Goal: Navigation & Orientation: Find specific page/section

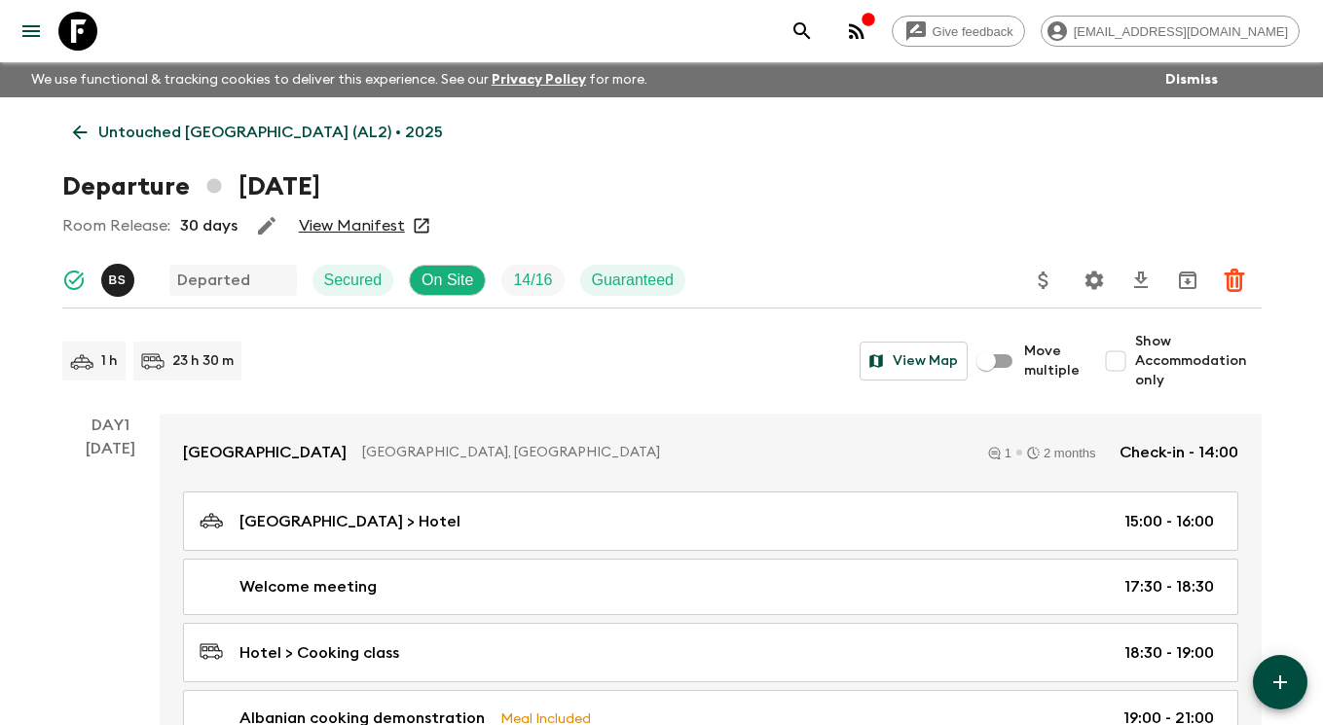
click at [72, 26] on icon at bounding box center [77, 31] width 39 height 39
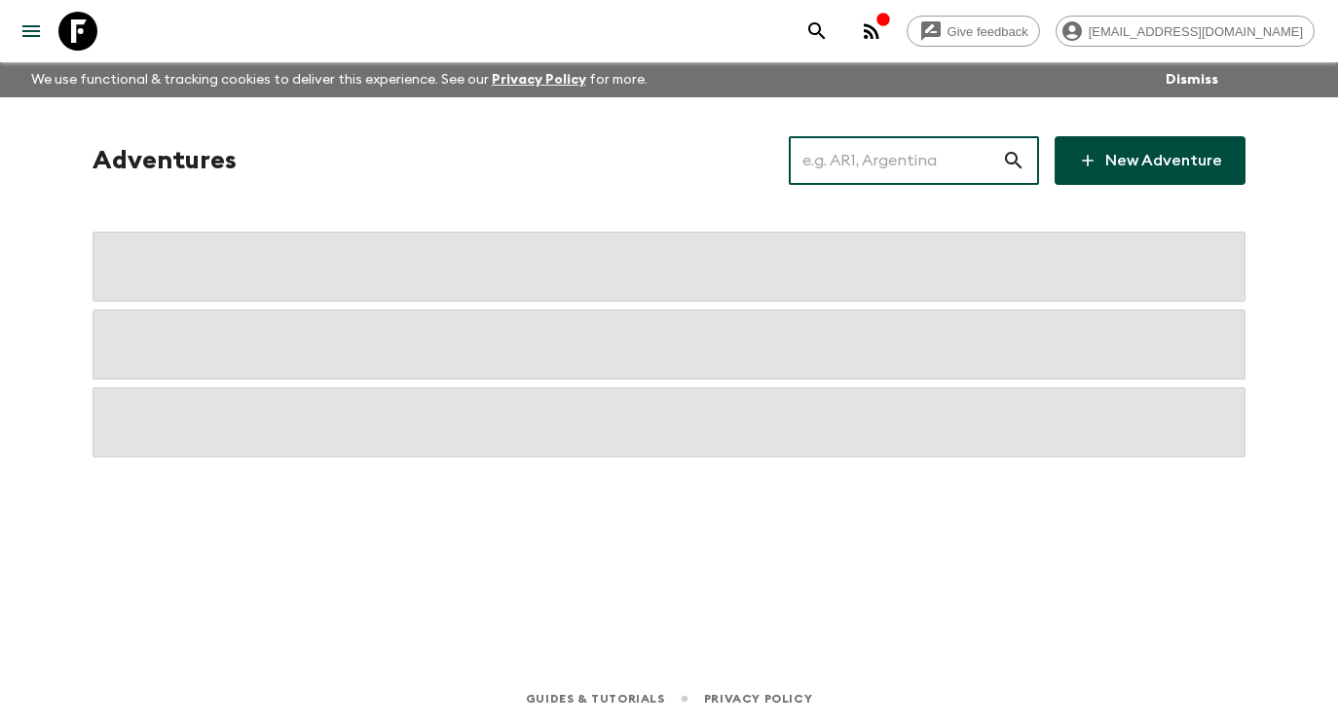
click at [889, 149] on input "text" at bounding box center [895, 160] width 213 height 55
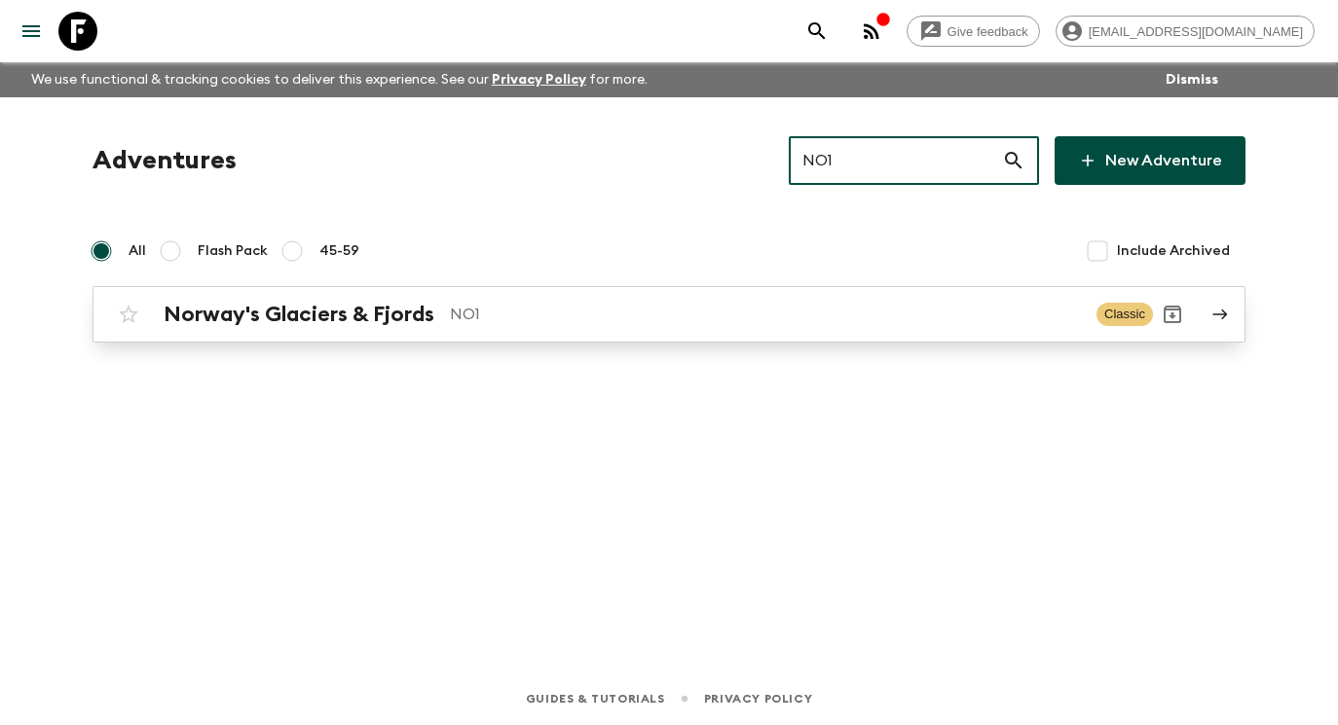
type input "NO1"
click at [1220, 306] on icon at bounding box center [1220, 315] width 18 height 18
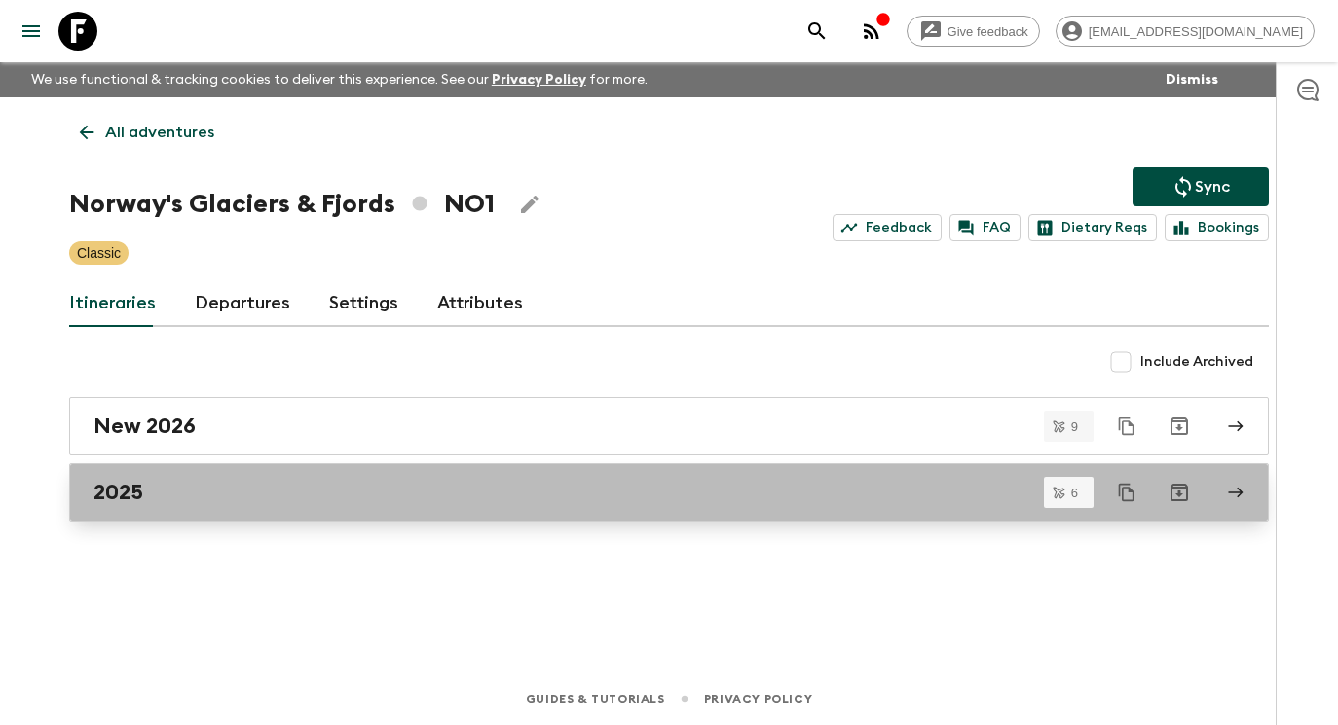
click at [707, 484] on div "2025" at bounding box center [650, 492] width 1114 height 25
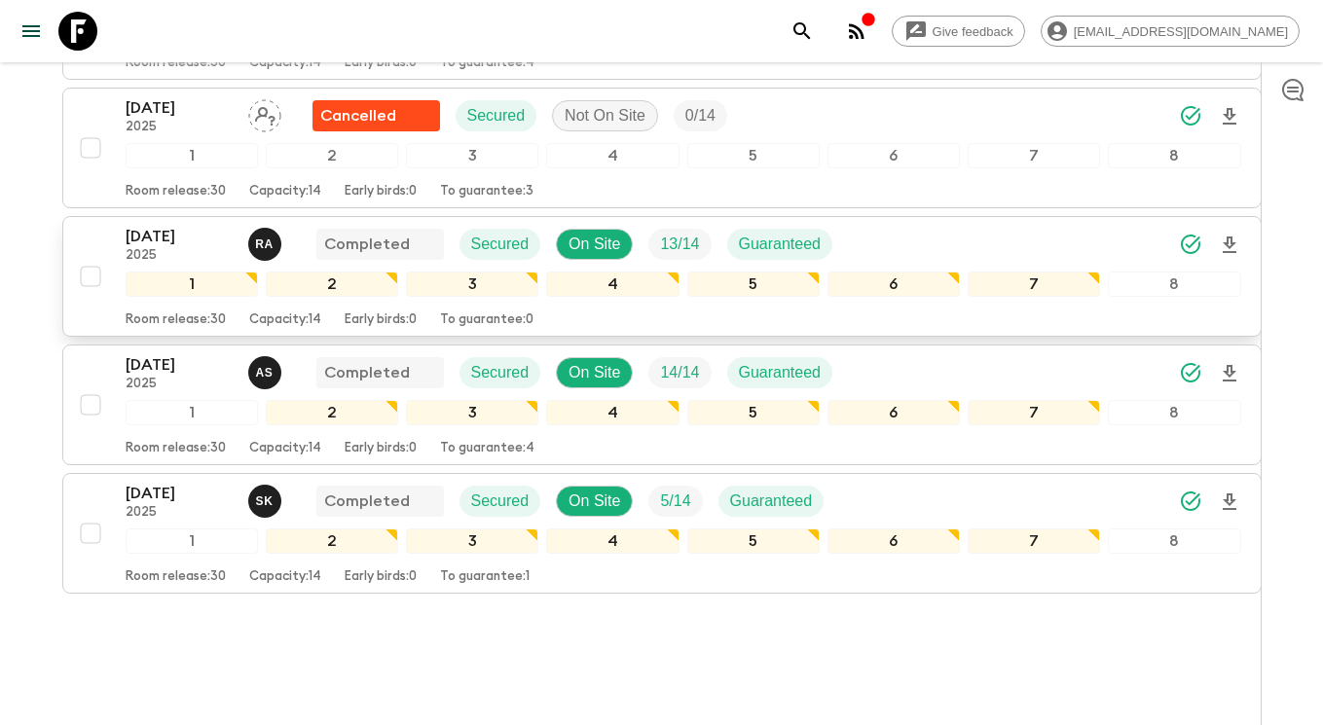
scroll to position [630, 0]
